Goal: Task Accomplishment & Management: Use online tool/utility

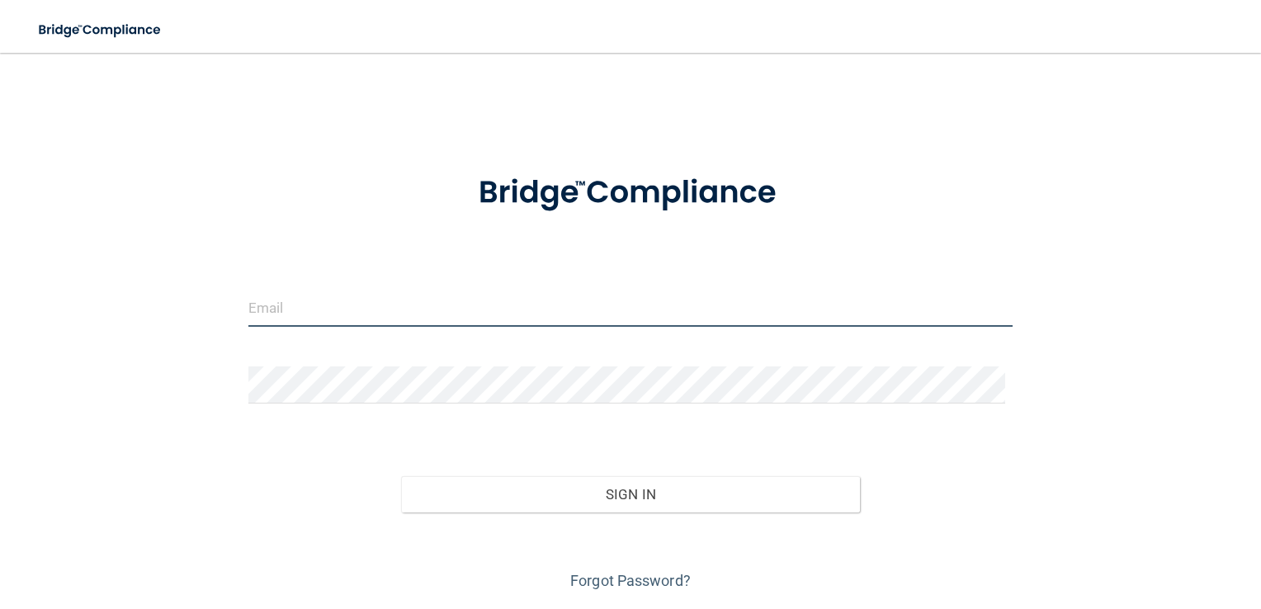
click at [454, 299] on input "email" at bounding box center [630, 308] width 765 height 37
type input "[EMAIL_ADDRESS][DOMAIN_NAME]"
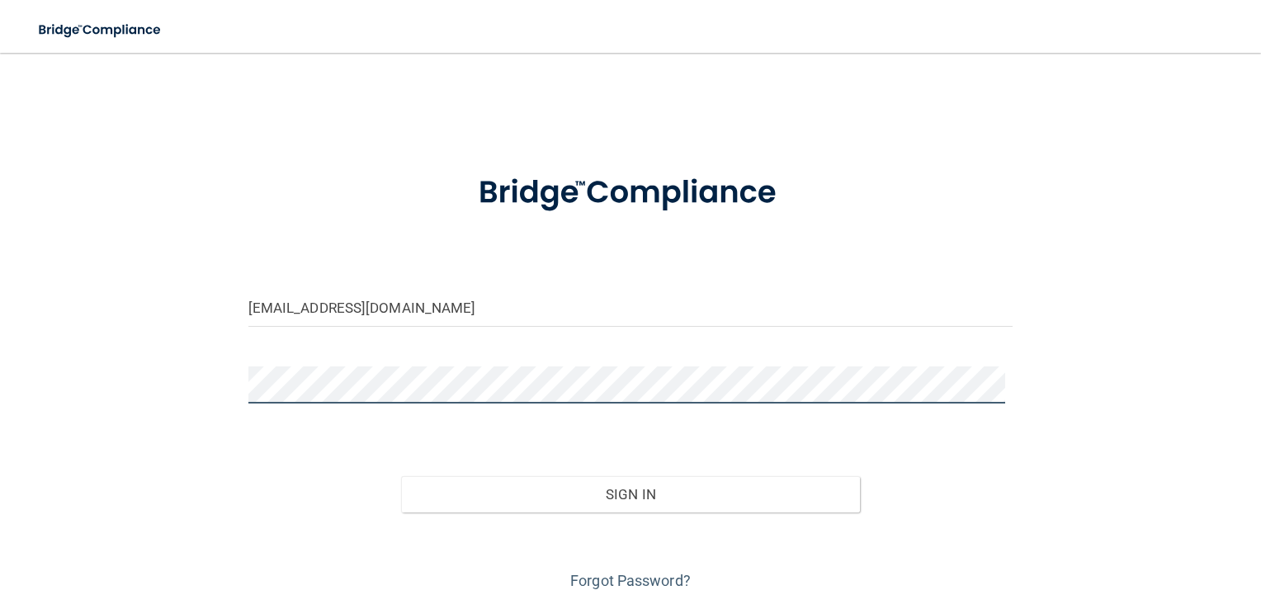
click at [401, 476] on button "Sign In" at bounding box center [630, 494] width 459 height 36
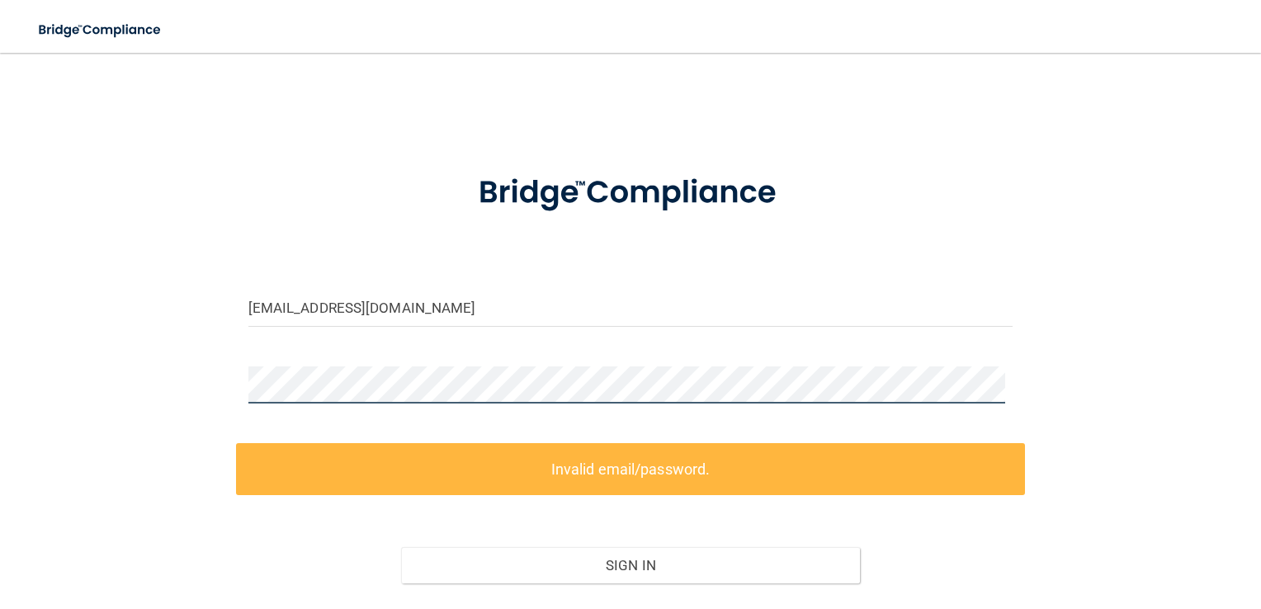
click at [70, 332] on div "[EMAIL_ADDRESS][DOMAIN_NAME] Invalid email/password. You don't have permission …" at bounding box center [630, 367] width 1195 height 596
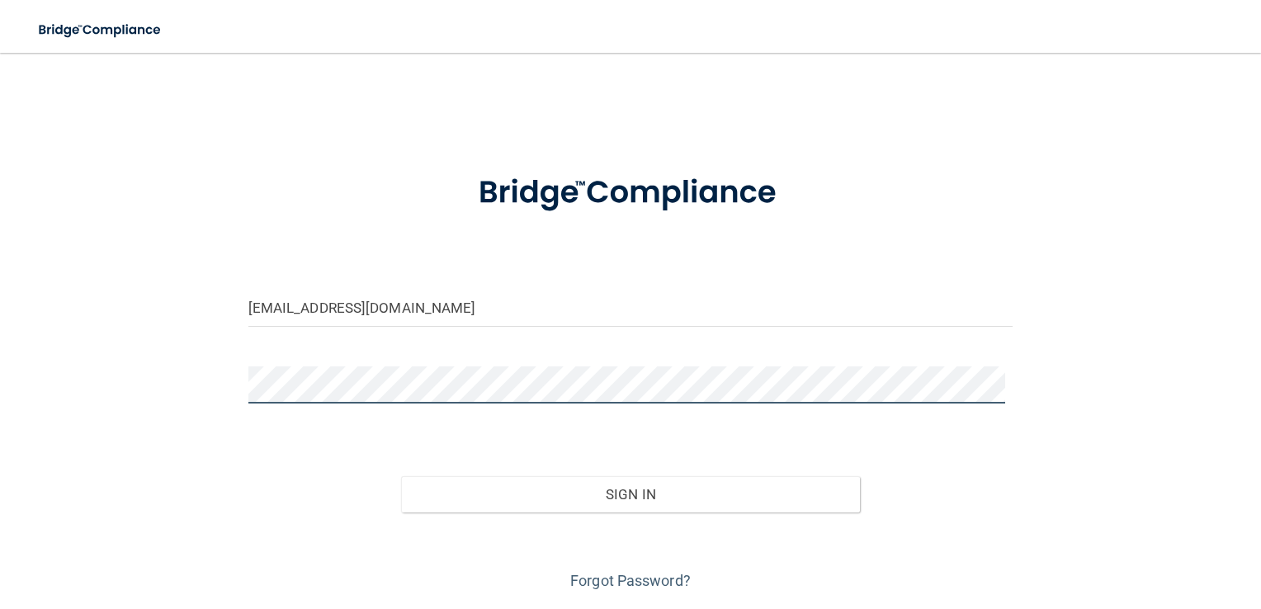
click at [401, 476] on button "Sign In" at bounding box center [630, 494] width 459 height 36
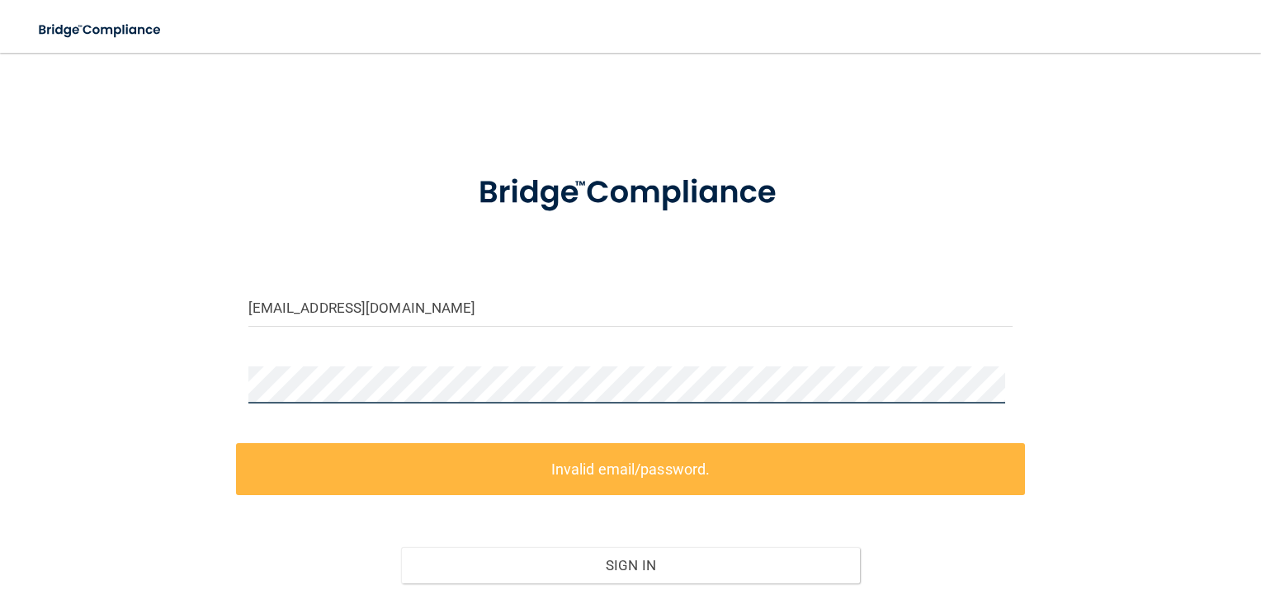
click at [111, 381] on div "[EMAIL_ADDRESS][DOMAIN_NAME] Invalid email/password. You don't have permission …" at bounding box center [630, 367] width 1195 height 596
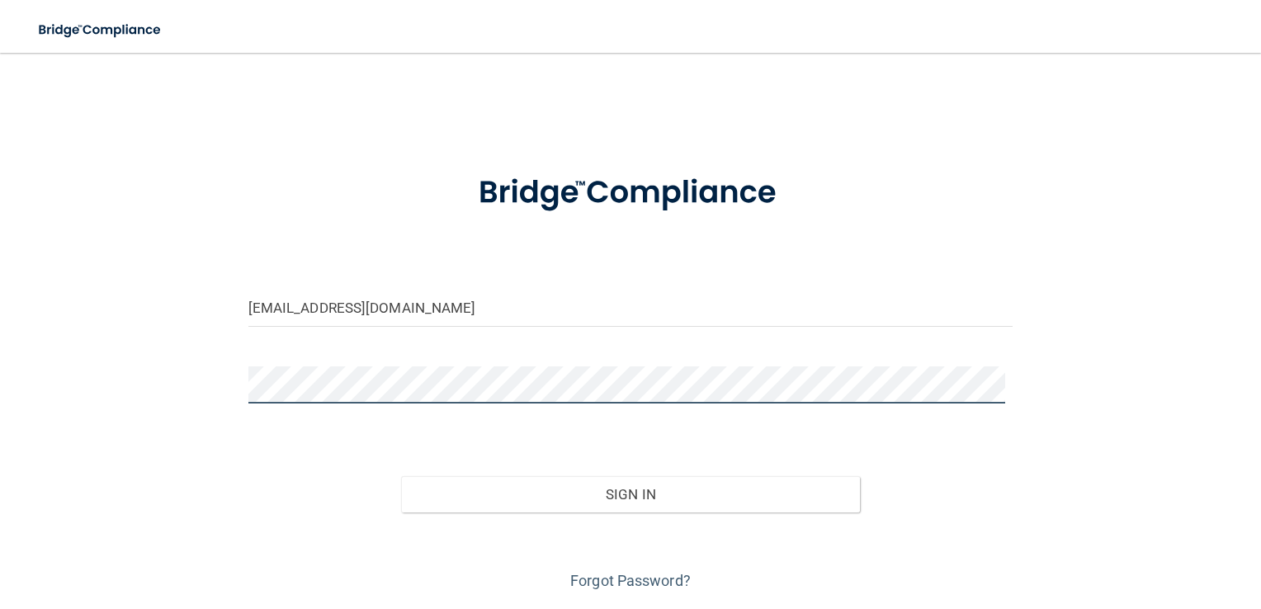
click at [401, 476] on button "Sign In" at bounding box center [630, 494] width 459 height 36
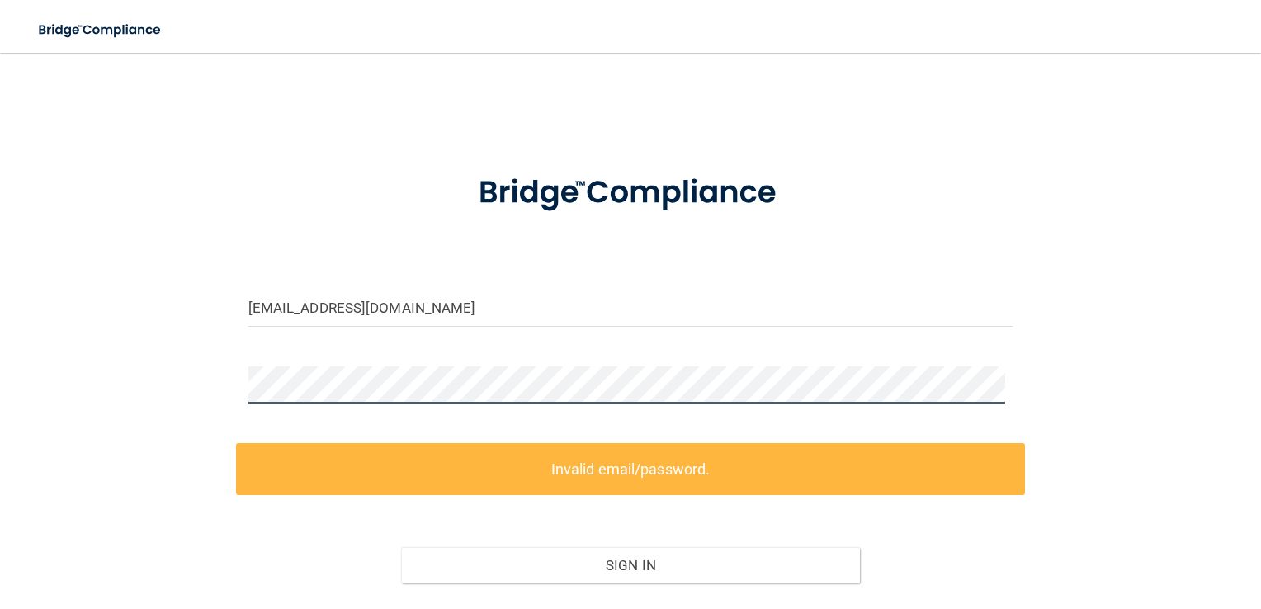
click at [152, 379] on div "[EMAIL_ADDRESS][DOMAIN_NAME] Invalid email/password. You don't have permission …" at bounding box center [630, 367] width 1195 height 596
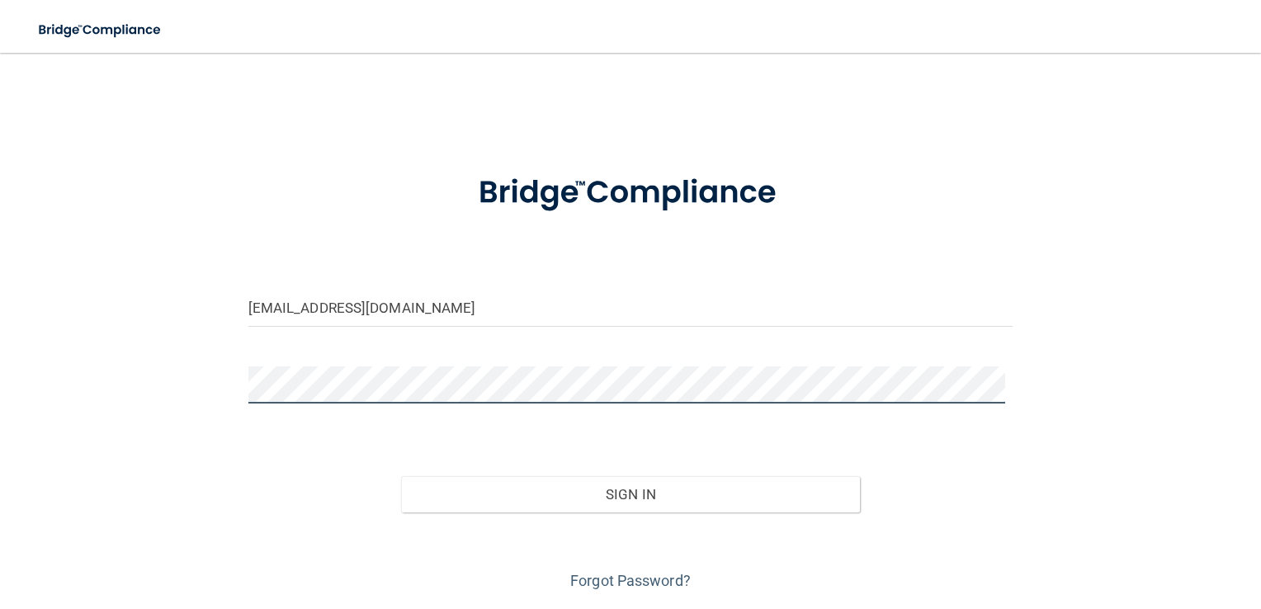
click at [401, 476] on button "Sign In" at bounding box center [630, 494] width 459 height 36
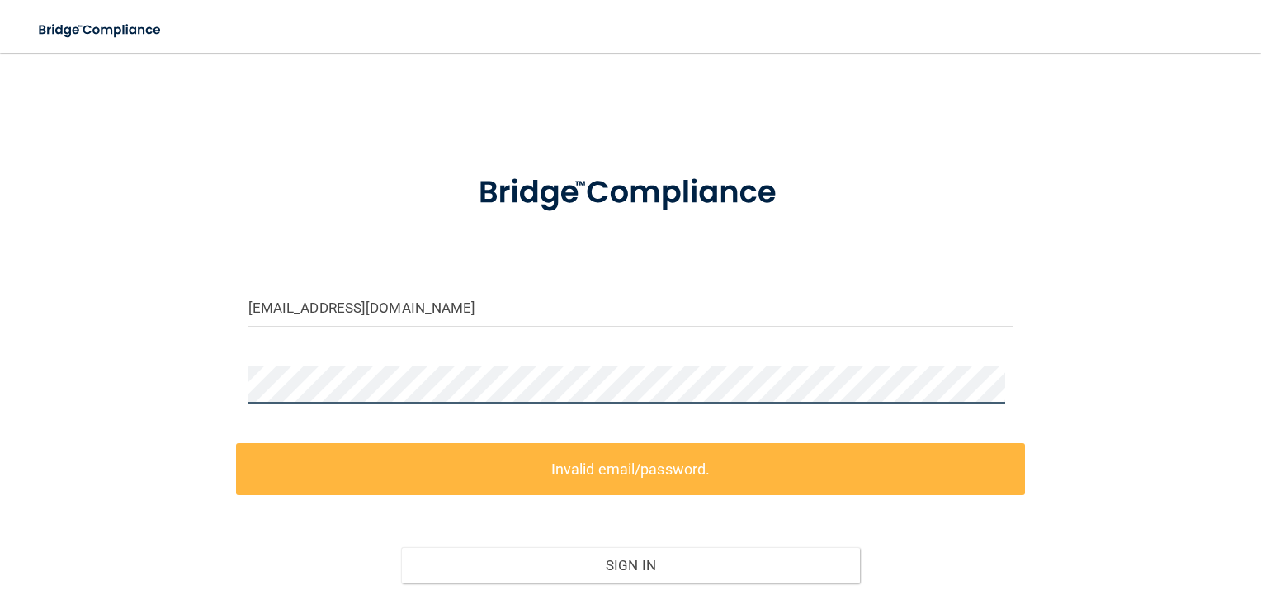
click at [127, 409] on div "[EMAIL_ADDRESS][DOMAIN_NAME] Invalid email/password. You don't have permission …" at bounding box center [630, 367] width 1195 height 596
